Goal: Task Accomplishment & Management: Complete application form

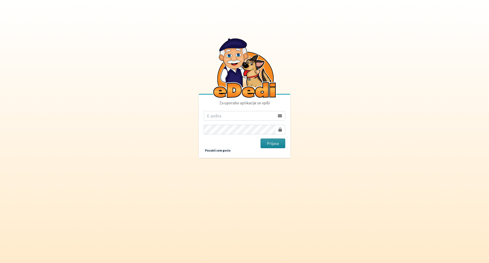
type input "[PERSON_NAME][EMAIL_ADDRESS][PERSON_NAME][DOMAIN_NAME]"
click at [272, 143] on button "Prijava" at bounding box center [272, 143] width 25 height 10
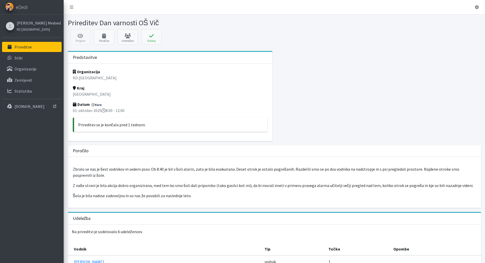
click at [150, 168] on p "Zbralo se nas je šest vodnikov in sedem psov. Ob 8:40 je bil v šoli alarm, zato…" at bounding box center [274, 172] width 403 height 12
click at [80, 38] on div "Pregled Poročilo Udeležba Oddaj Oddaj prireditev × Ste prepričani, da želite od…" at bounding box center [274, 38] width 417 height 18
click at [477, 6] on icon at bounding box center [477, 7] width 4 height 4
click at [72, 5] on icon at bounding box center [72, 7] width 4 height 4
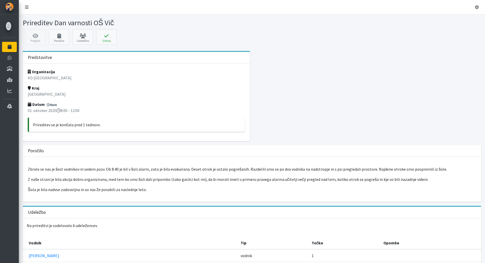
click at [28, 6] on icon at bounding box center [27, 7] width 4 height 4
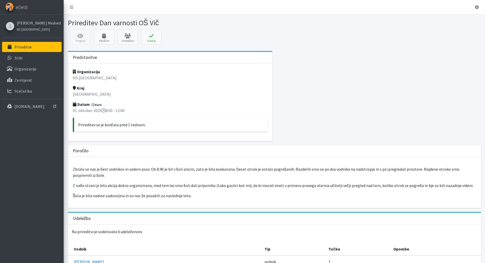
drag, startPoint x: 129, startPoint y: 110, endPoint x: 71, endPoint y: 112, distance: 58.3
click at [71, 112] on div "Organizacija KD Ljubljana Kraj Ljubljana Datum 4 ure 01. oktober 2025 8:00 - 12…" at bounding box center [170, 101] width 205 height 77
click at [106, 39] on link "Poročilo" at bounding box center [104, 36] width 20 height 15
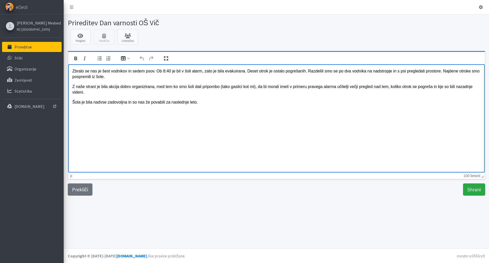
click at [155, 71] on p "Zbralo se nas je šest vodnikov in sedem psov. Ob 8:40 je bil v šoli alarm, zato…" at bounding box center [276, 73] width 408 height 11
click at [201, 102] on p "Šola je bila nadvse zadovoljna in so nas že povabili za naslednje leto." at bounding box center [276, 102] width 408 height 6
click at [472, 190] on input "Shrani" at bounding box center [474, 189] width 22 height 12
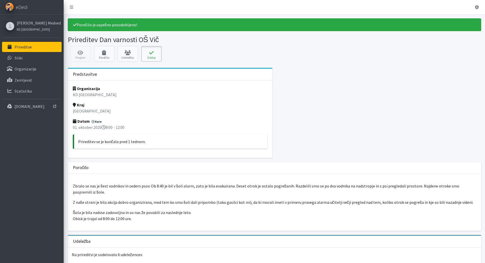
click at [152, 53] on icon at bounding box center [151, 52] width 17 height 5
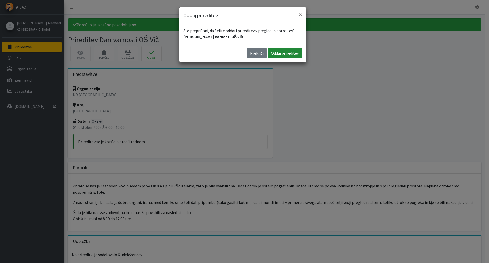
click at [283, 52] on button "Oddaj prireditev" at bounding box center [285, 53] width 34 height 10
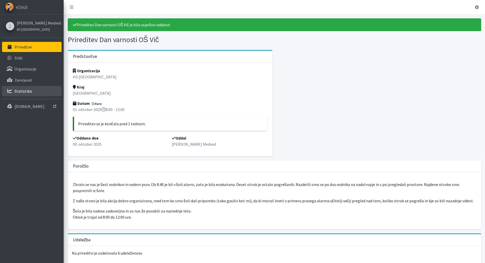
click at [17, 89] on p "Statistika" at bounding box center [23, 90] width 17 height 5
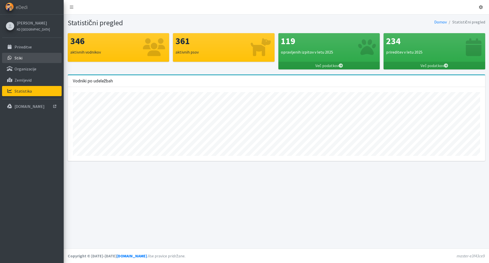
click at [35, 58] on link "Stiki" at bounding box center [32, 58] width 60 height 10
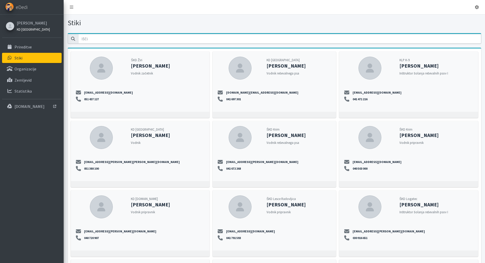
click at [30, 30] on small "KD [GEOGRAPHIC_DATA]" at bounding box center [33, 29] width 33 height 4
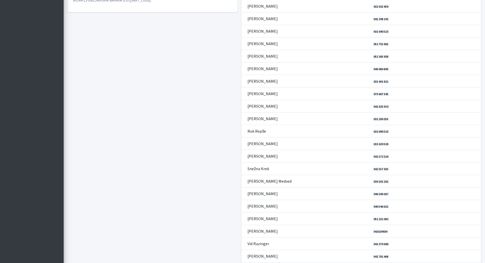
scroll to position [317, 0]
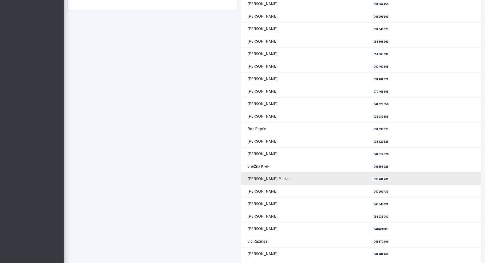
click at [284, 181] on td "[PERSON_NAME]" at bounding box center [305, 178] width 128 height 12
click at [379, 178] on link "030 201 201" at bounding box center [380, 178] width 17 height 5
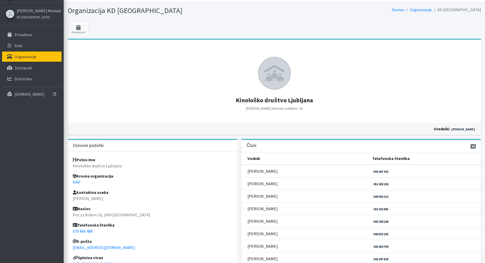
scroll to position [10, 0]
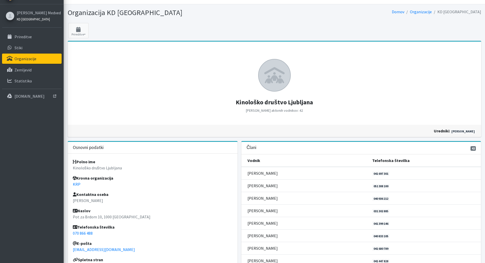
click at [38, 16] on link "KD [GEOGRAPHIC_DATA]" at bounding box center [39, 19] width 44 height 6
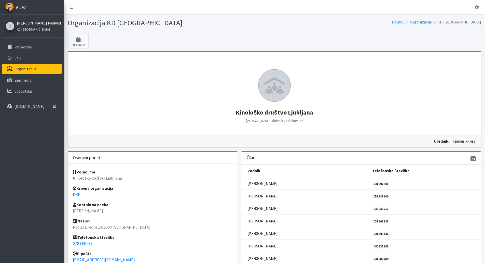
click at [38, 20] on link "[PERSON_NAME]" at bounding box center [39, 23] width 44 height 6
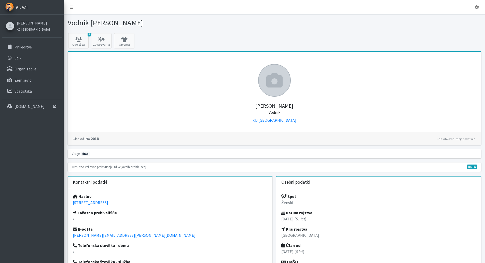
click at [7, 24] on div at bounding box center [10, 26] width 8 height 8
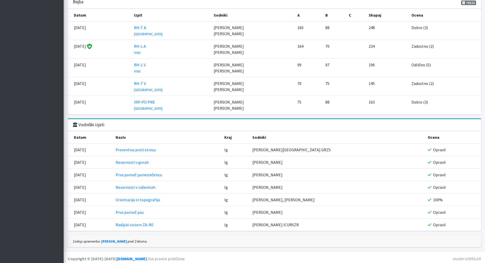
scroll to position [592, 0]
